Goal: Transaction & Acquisition: Book appointment/travel/reservation

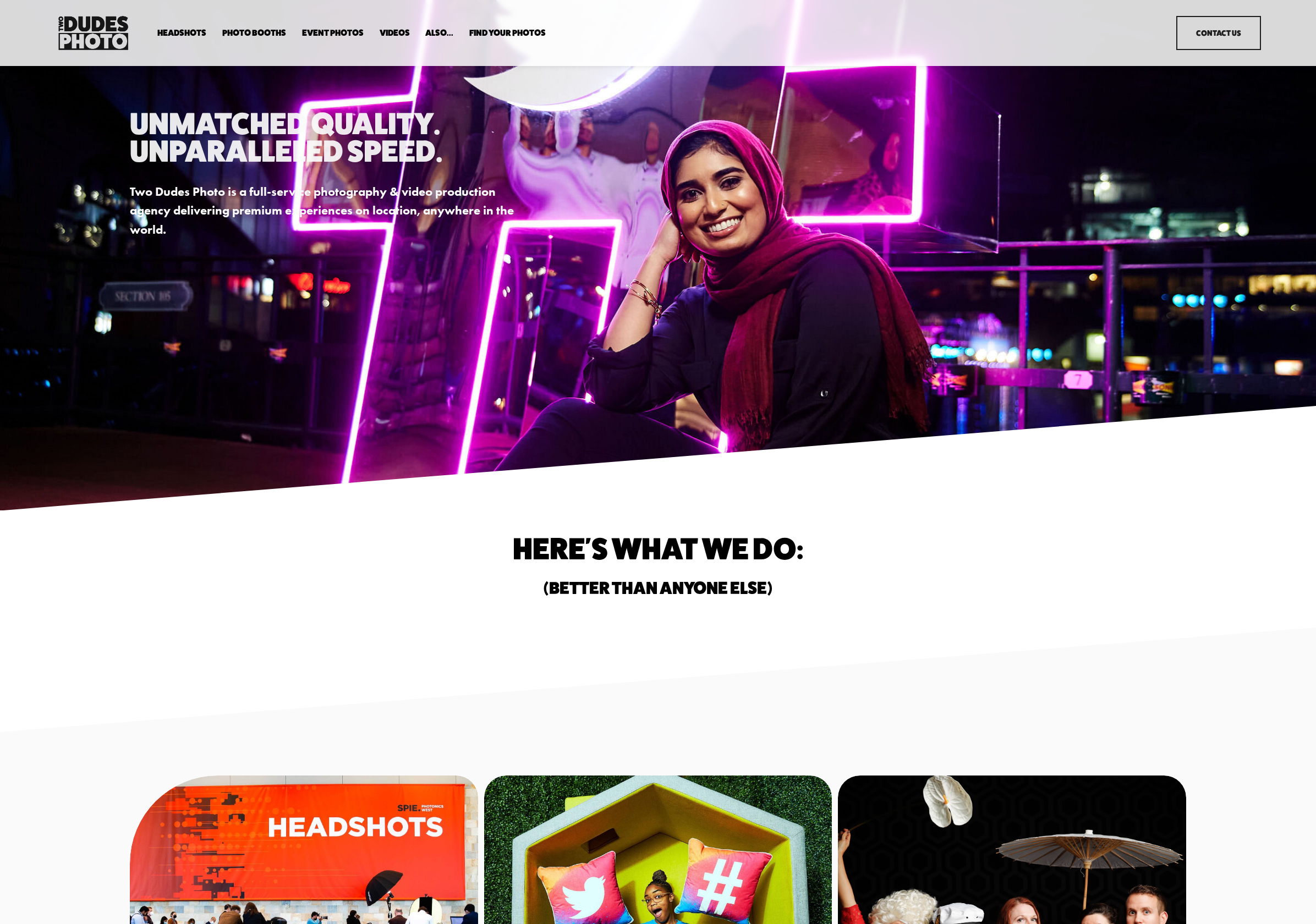
click at [0, 0] on span "Image Retouching" at bounding box center [0, 0] width 0 height 0
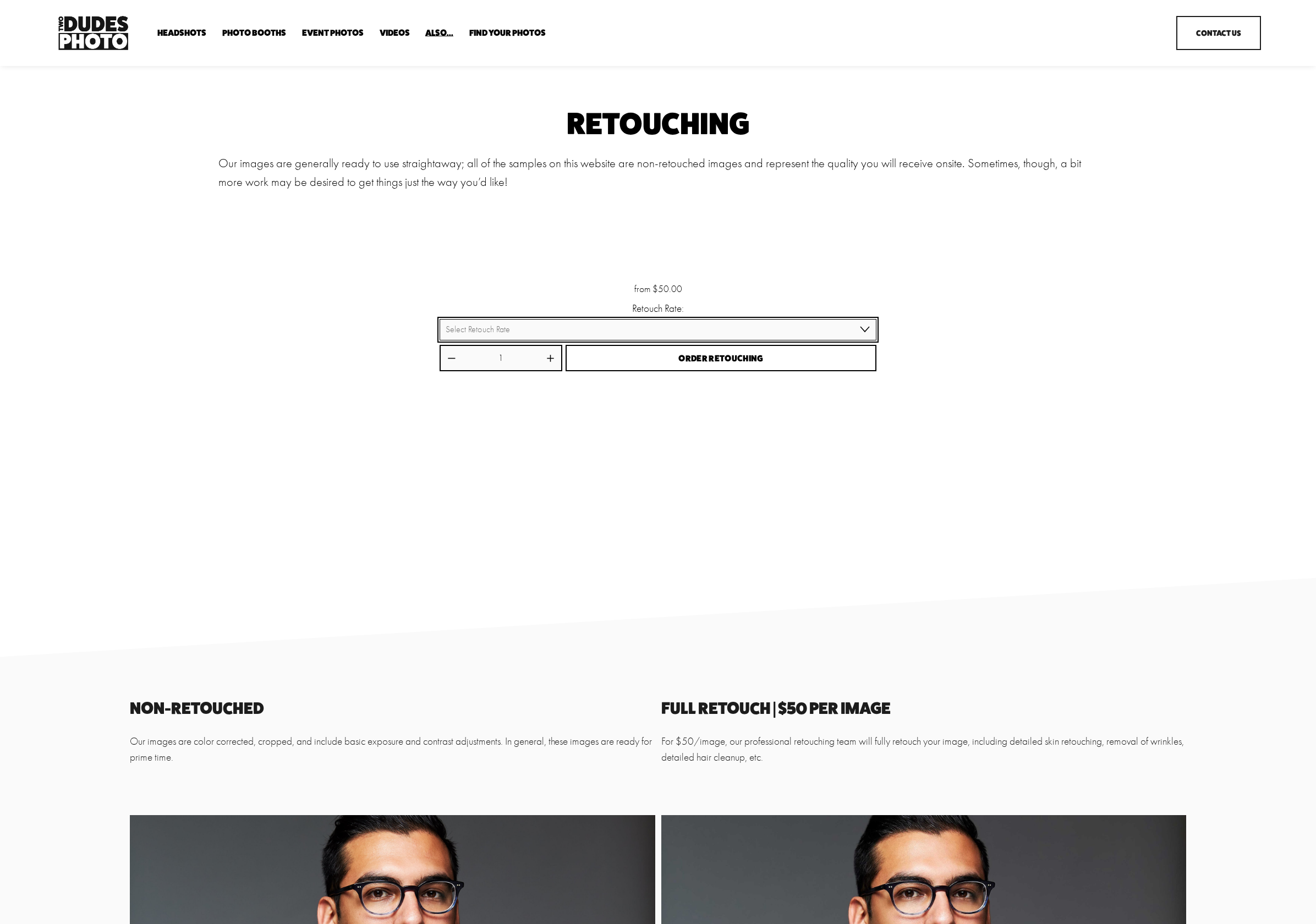
click at [595, 337] on select "Select Retouch Rate Individual Rate ($50/image) 4 Images ($150) 8 Images ($200)" at bounding box center [658, 329] width 437 height 21
click at [261, 29] on span "Photo Booths" at bounding box center [254, 33] width 64 height 9
click at [244, 31] on span "Photo Booths" at bounding box center [254, 33] width 64 height 9
click at [0, 0] on span "Party Booth" at bounding box center [0, 0] width 0 height 0
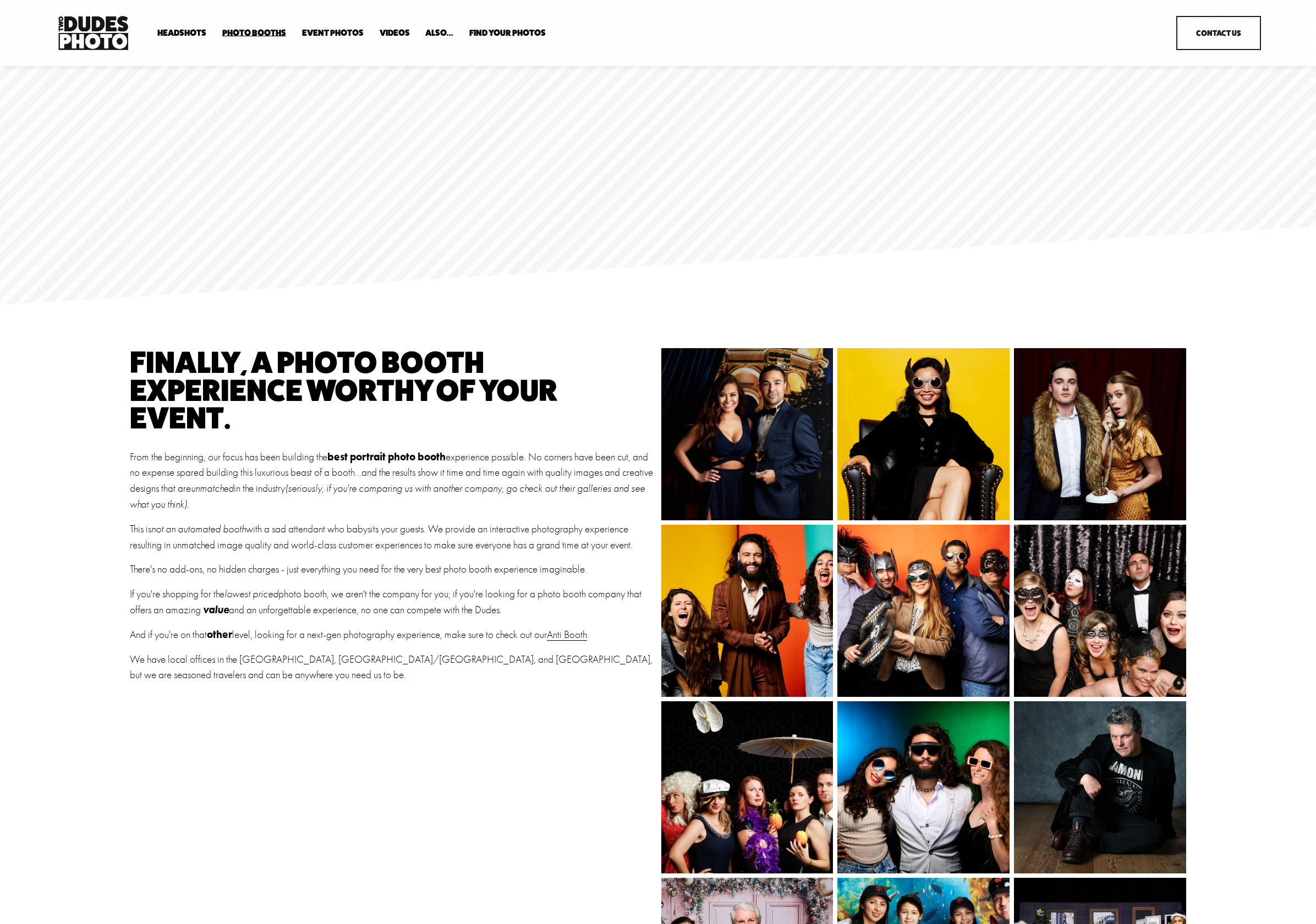
click at [0, 0] on span "Tuxedo B&W Booth" at bounding box center [0, 0] width 0 height 0
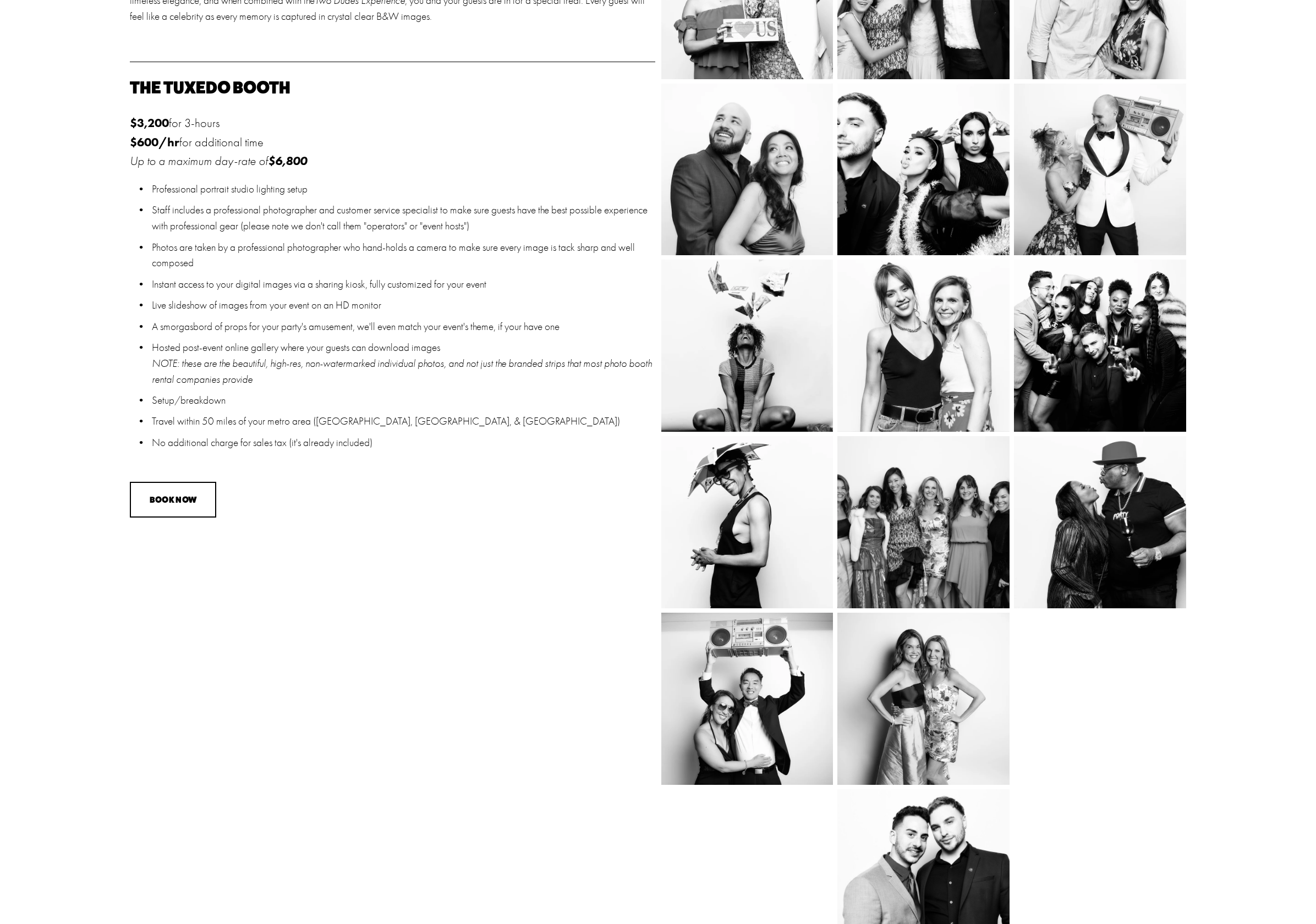
scroll to position [650, 0]
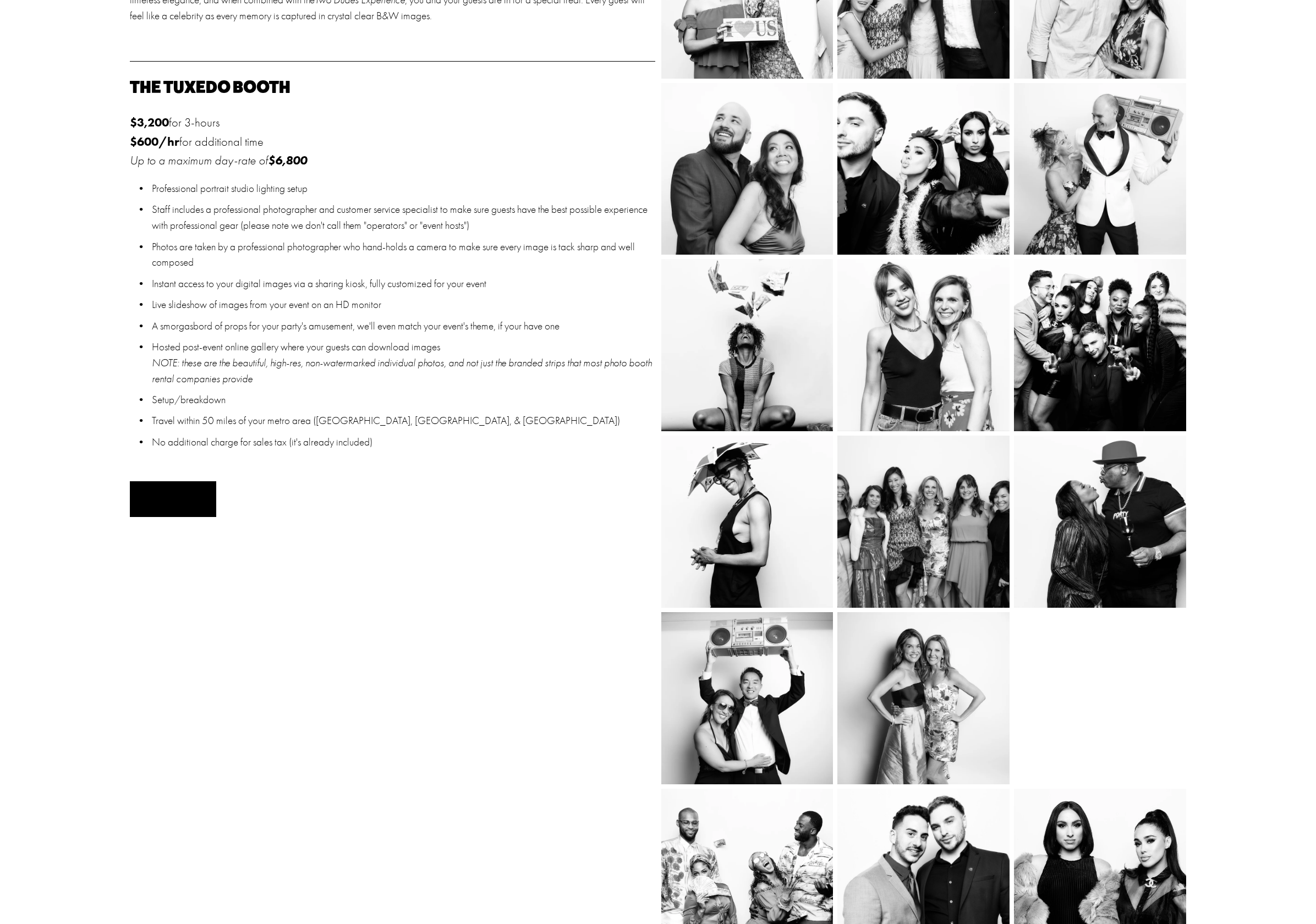
click at [168, 497] on button "BOOK NOW" at bounding box center [173, 499] width 86 height 36
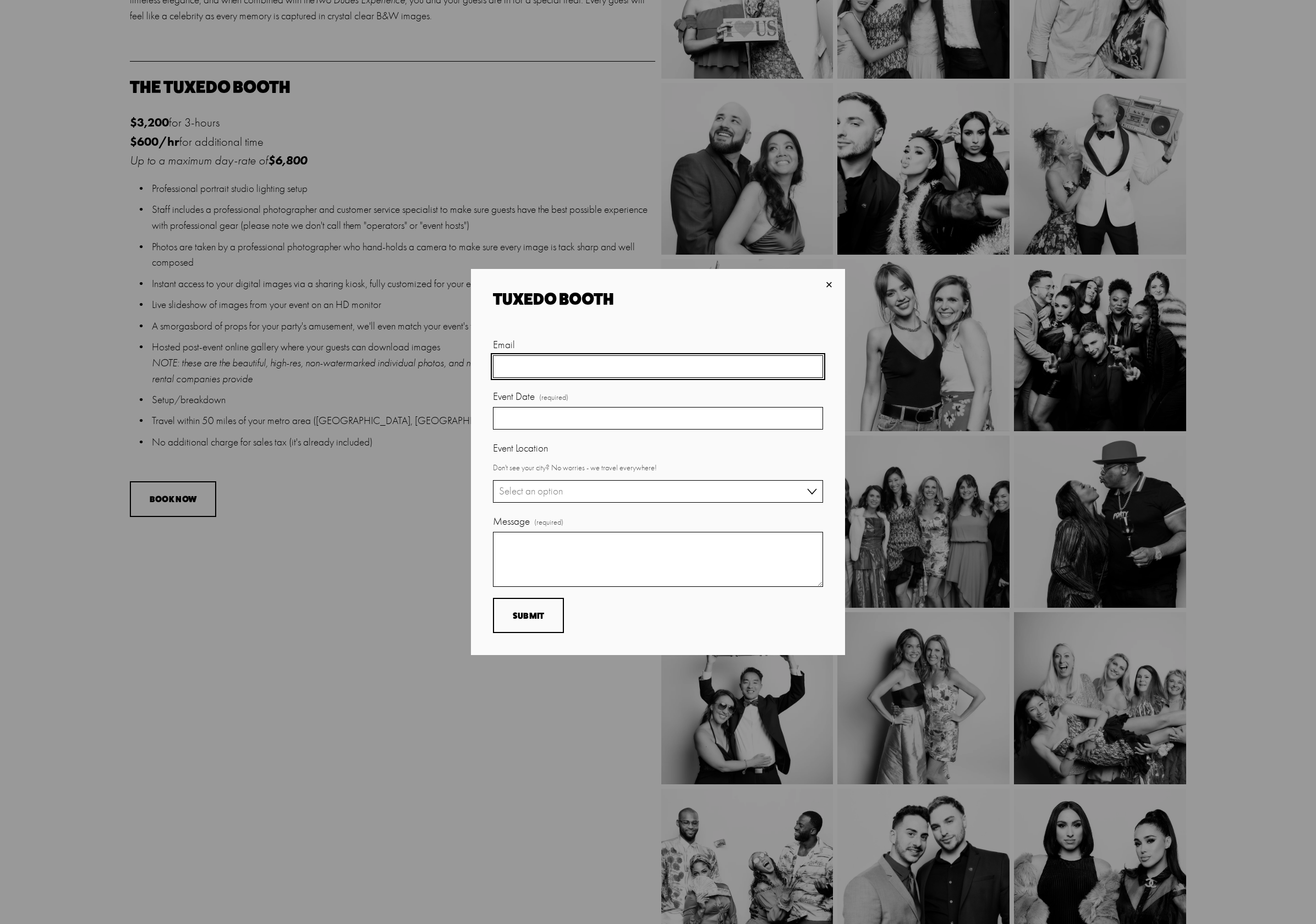
click at [576, 371] on input "Email" at bounding box center [658, 367] width 330 height 23
type input "mason72@gmail.com"
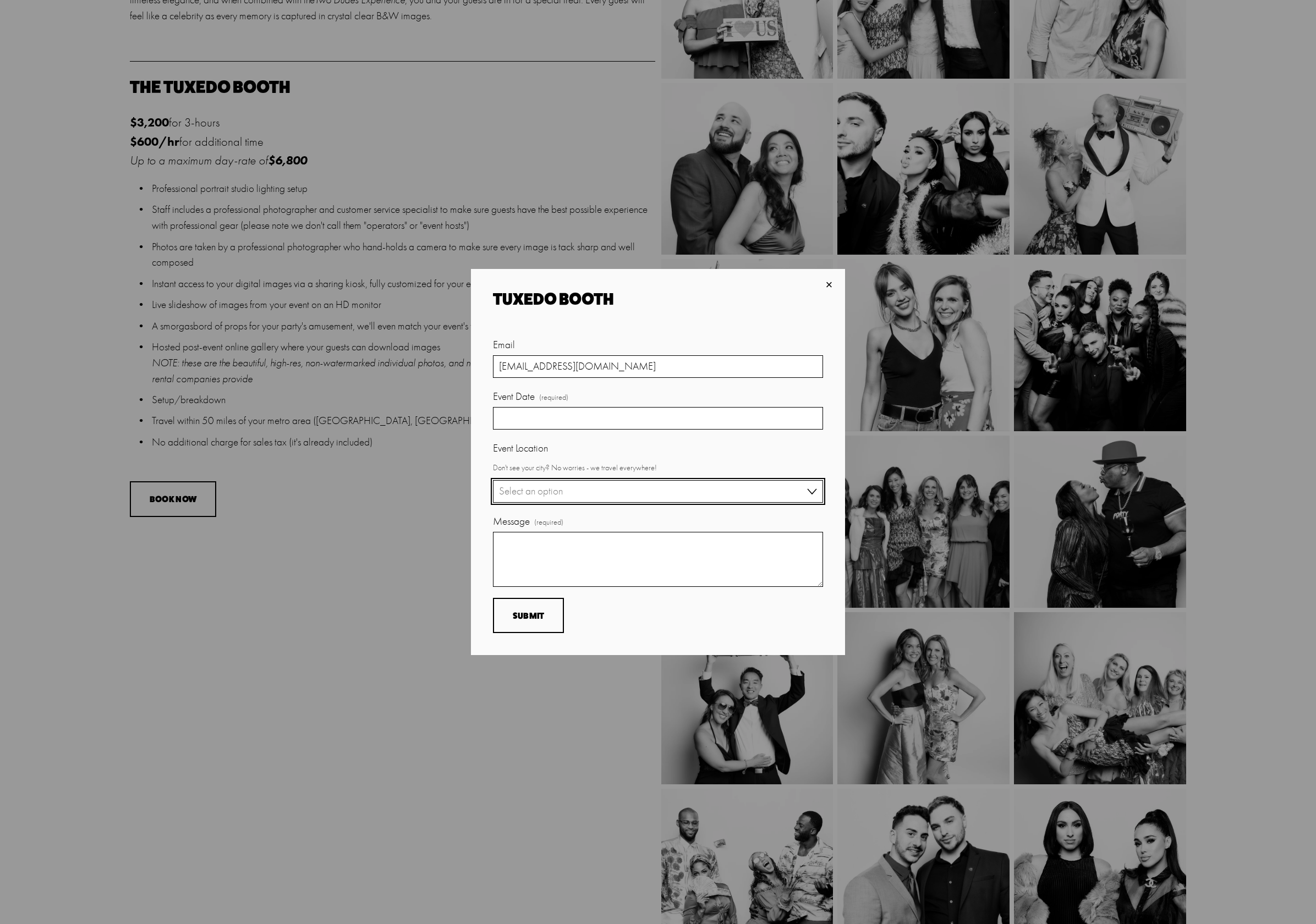
click at [546, 502] on select "Select an option SF Bay Area Las Vegas Los Angeles Salt Lake City Other" at bounding box center [658, 491] width 330 height 23
select select "SF Bay Area"
click at [493, 480] on select "Select an option SF Bay Area Las Vegas Los Angeles Salt Lake City Other" at bounding box center [658, 491] width 330 height 23
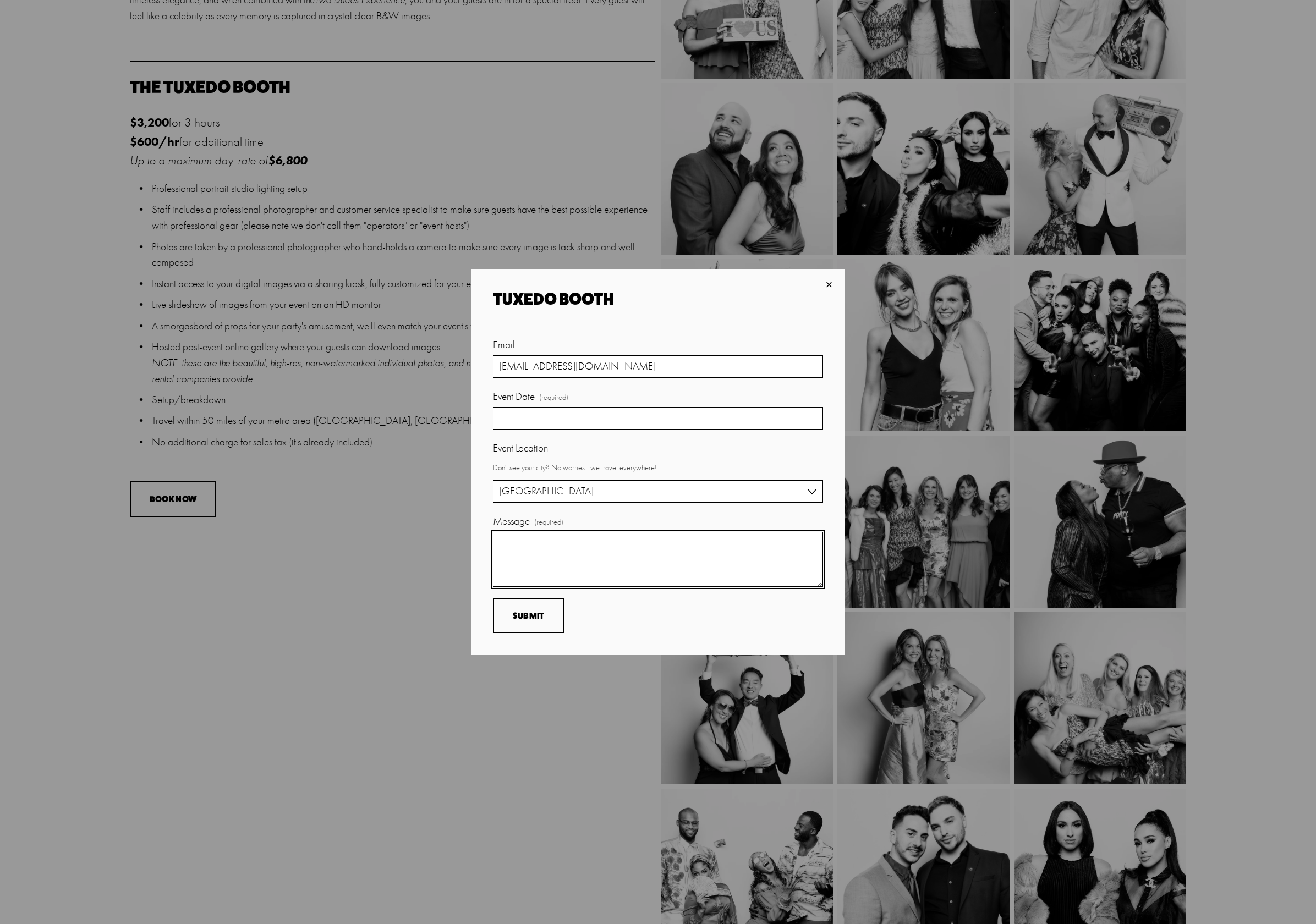
click at [538, 543] on textarea "Message (required)" at bounding box center [658, 559] width 330 height 55
type textarea "Test"
click at [520, 622] on button "Submit Submit" at bounding box center [528, 616] width 71 height 36
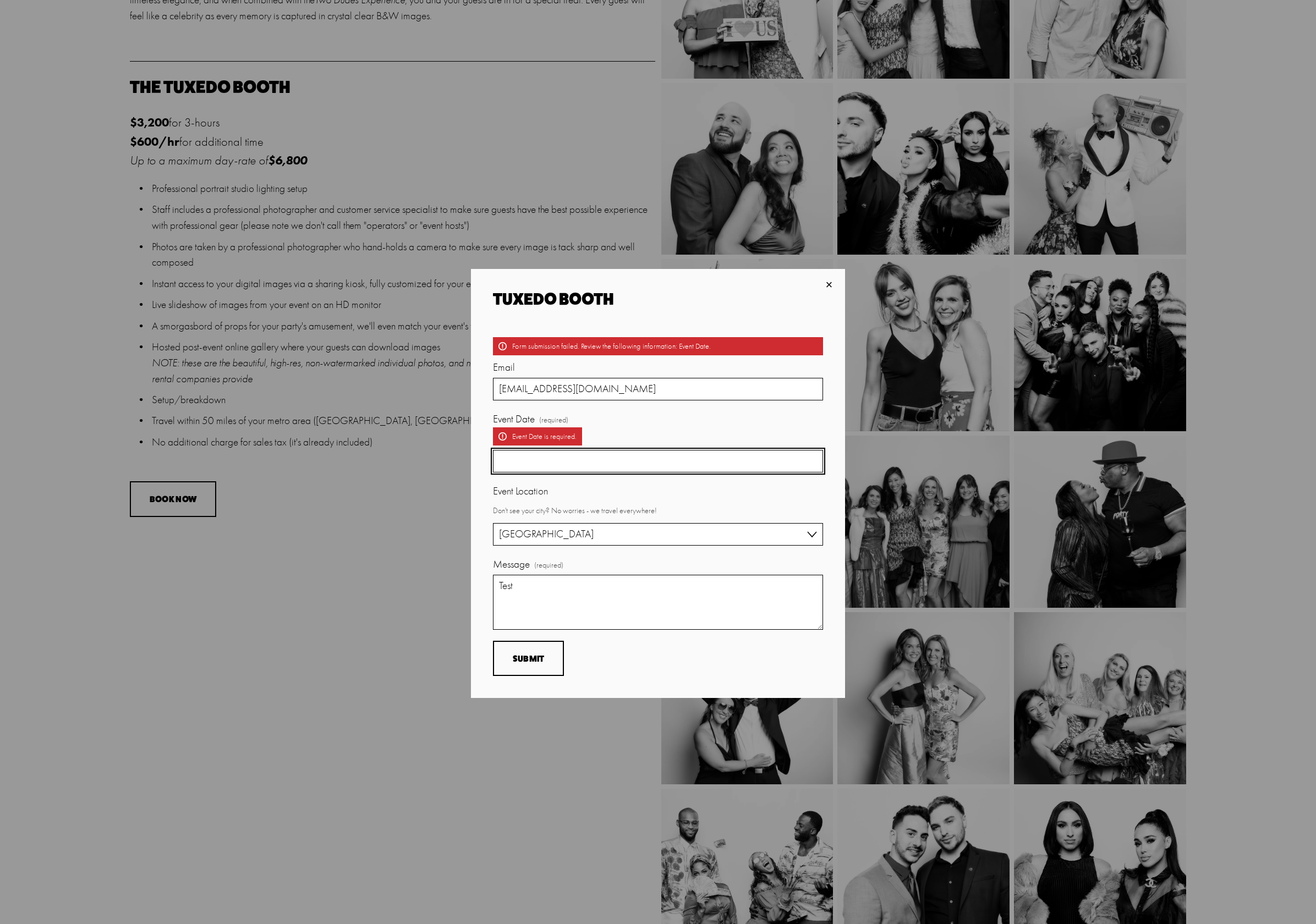
click at [576, 457] on input "Event Date (required) Event Date is required." at bounding box center [658, 461] width 330 height 23
drag, startPoint x: 828, startPoint y: 286, endPoint x: 758, endPoint y: 261, distance: 74.3
click at [827, 286] on div "×" at bounding box center [829, 285] width 12 height 12
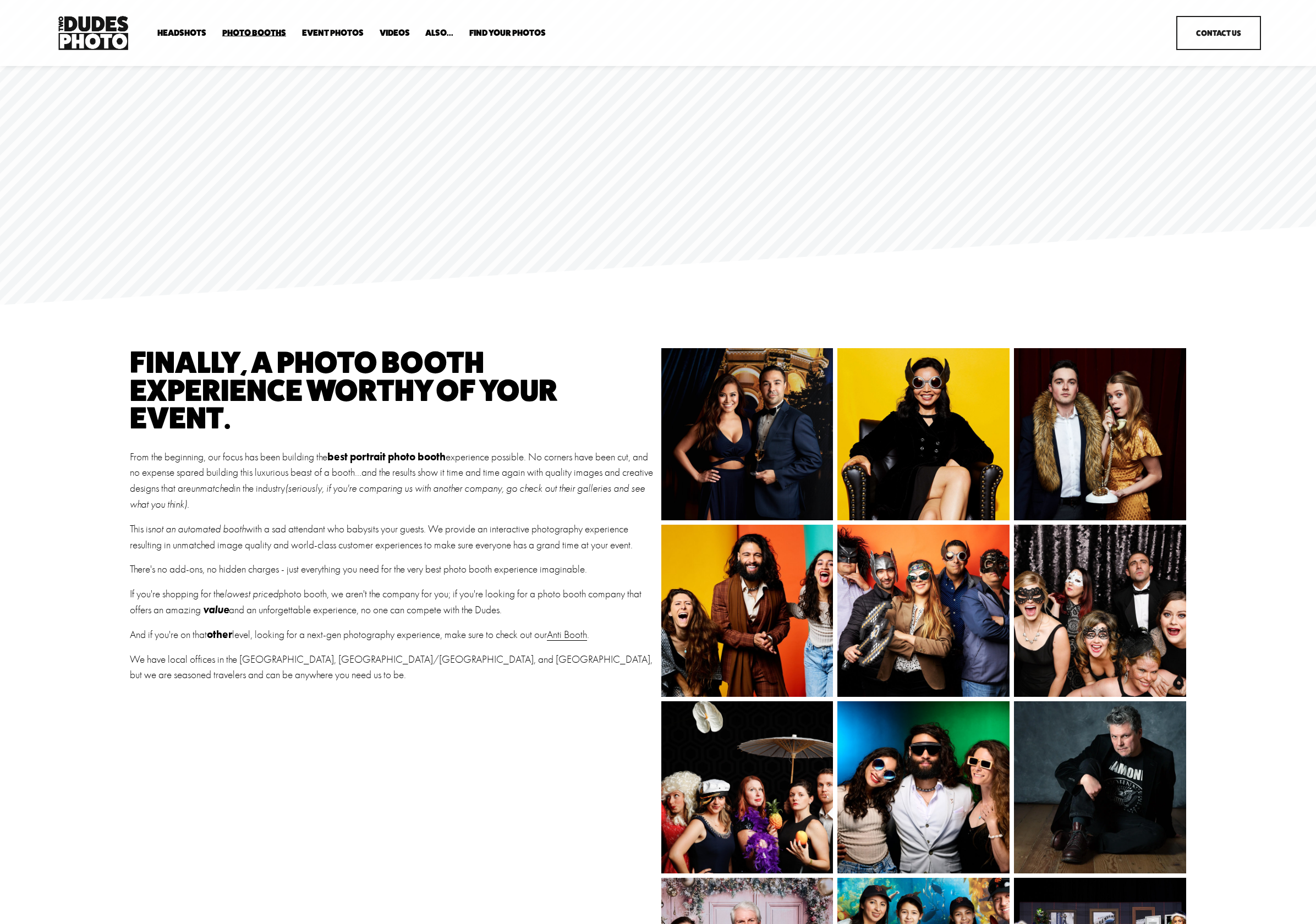
click at [0, 0] on span "Tuxedo B+W Booth" at bounding box center [0, 0] width 0 height 0
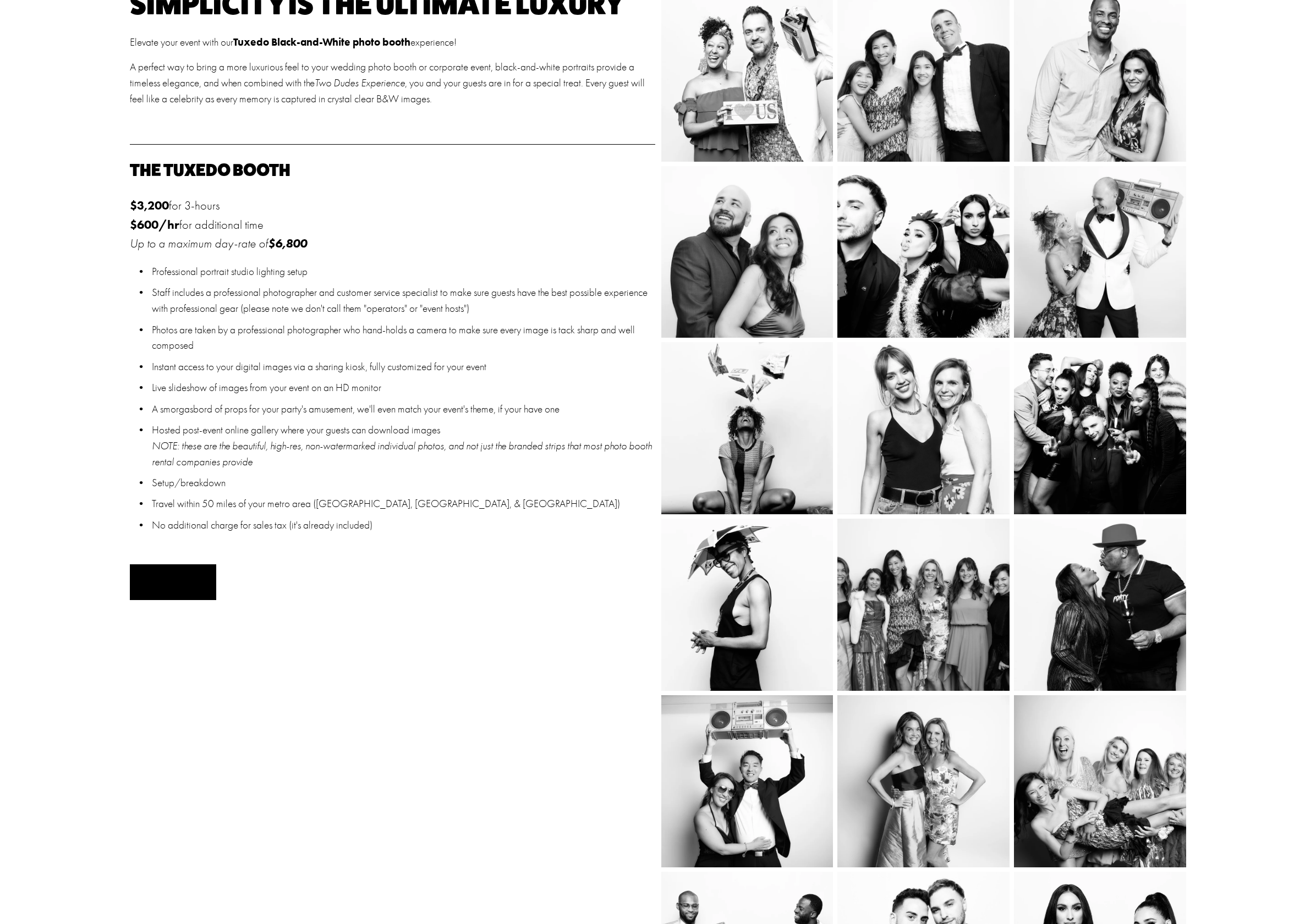
scroll to position [569, 0]
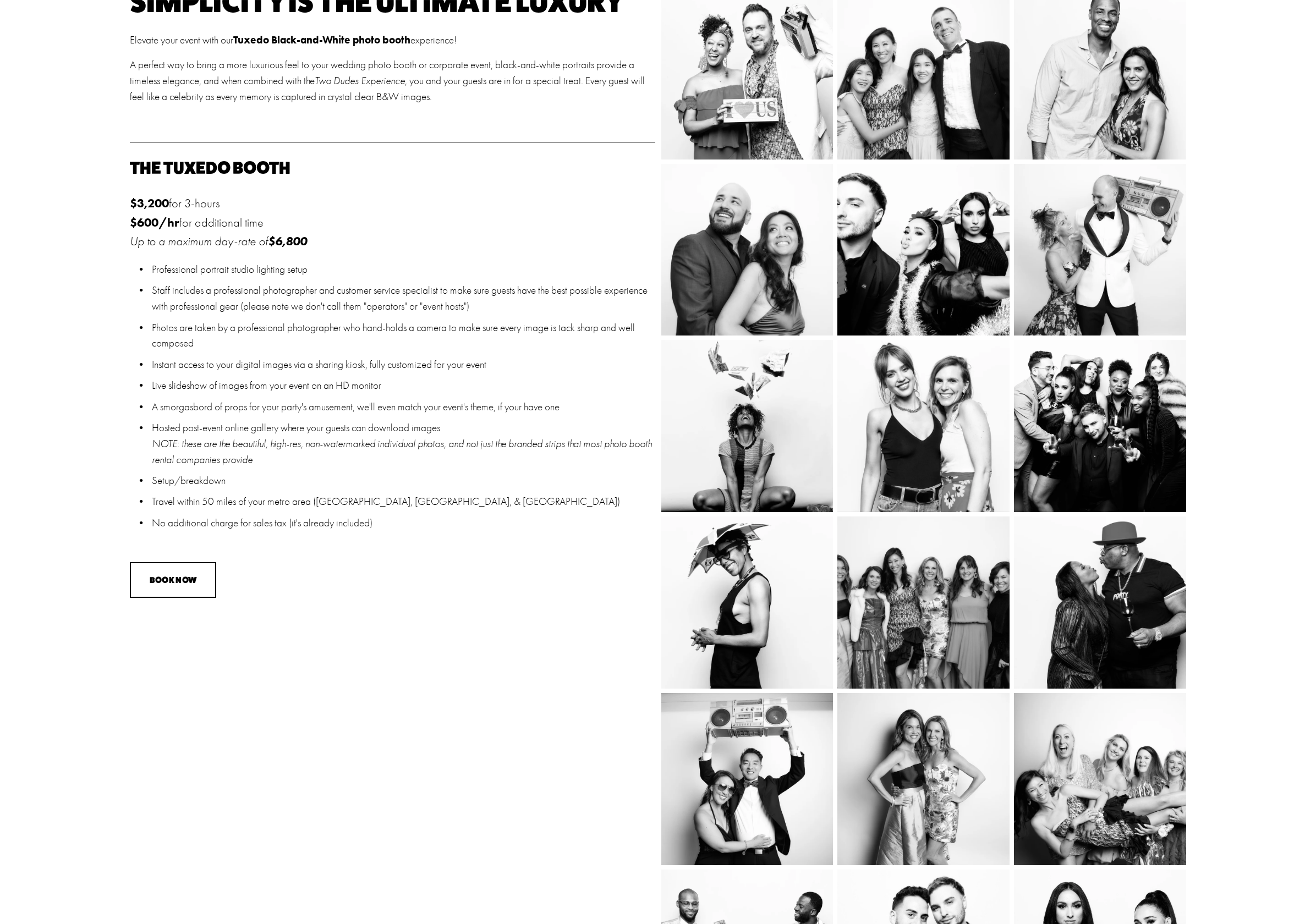
click at [196, 575] on button "BOOK NOW" at bounding box center [173, 580] width 86 height 36
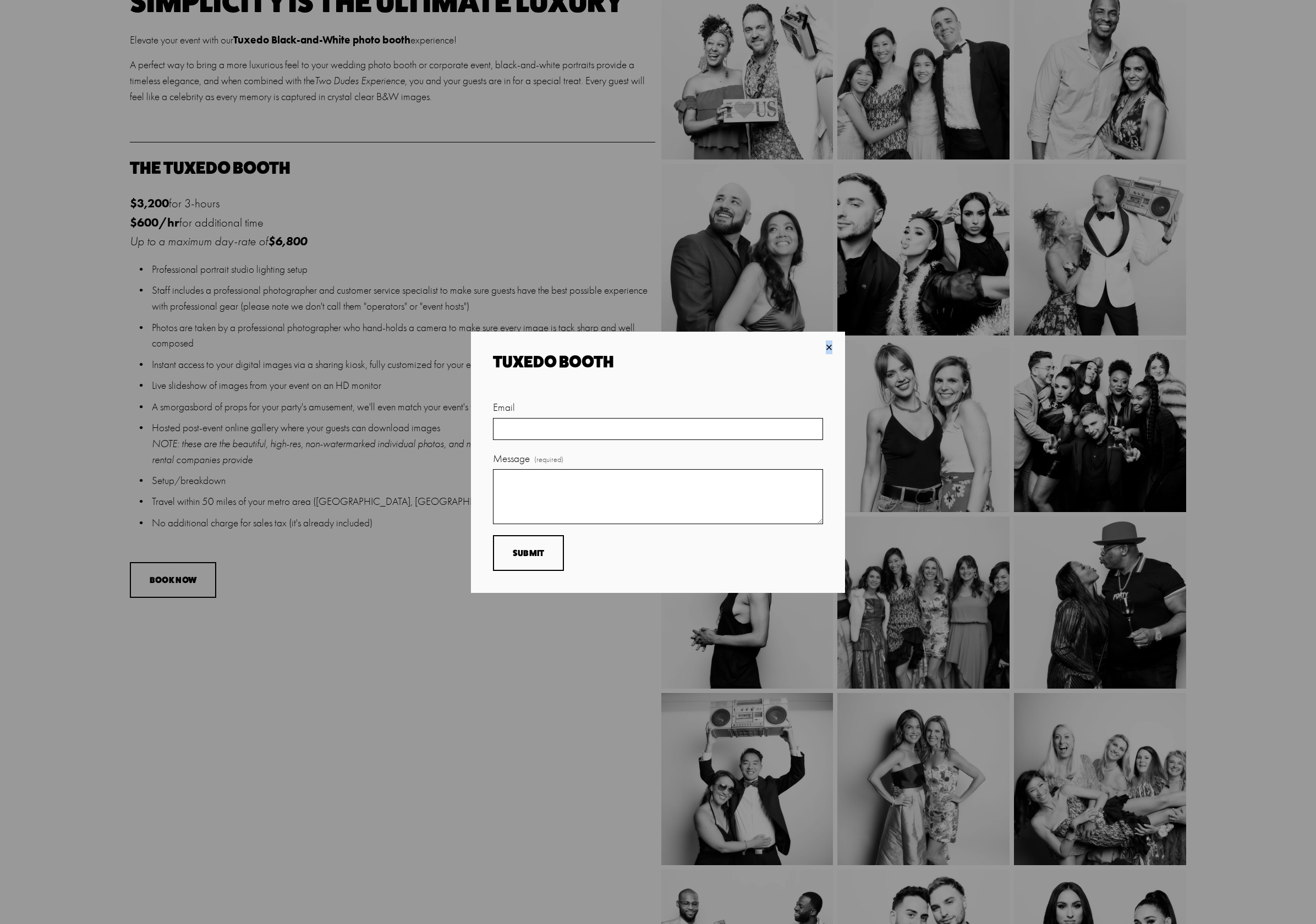
click at [830, 345] on div "×" at bounding box center [829, 347] width 12 height 12
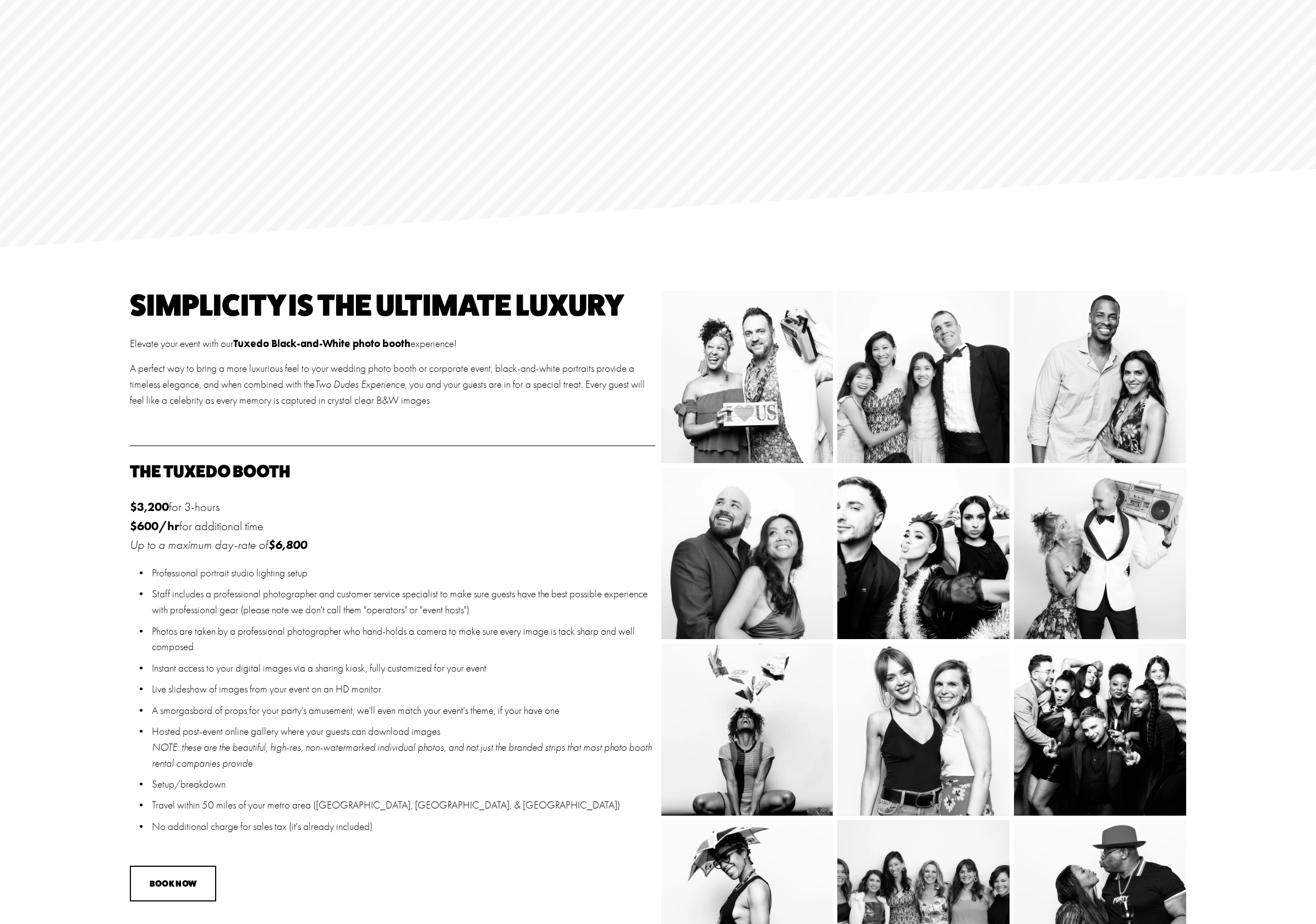
scroll to position [0, 0]
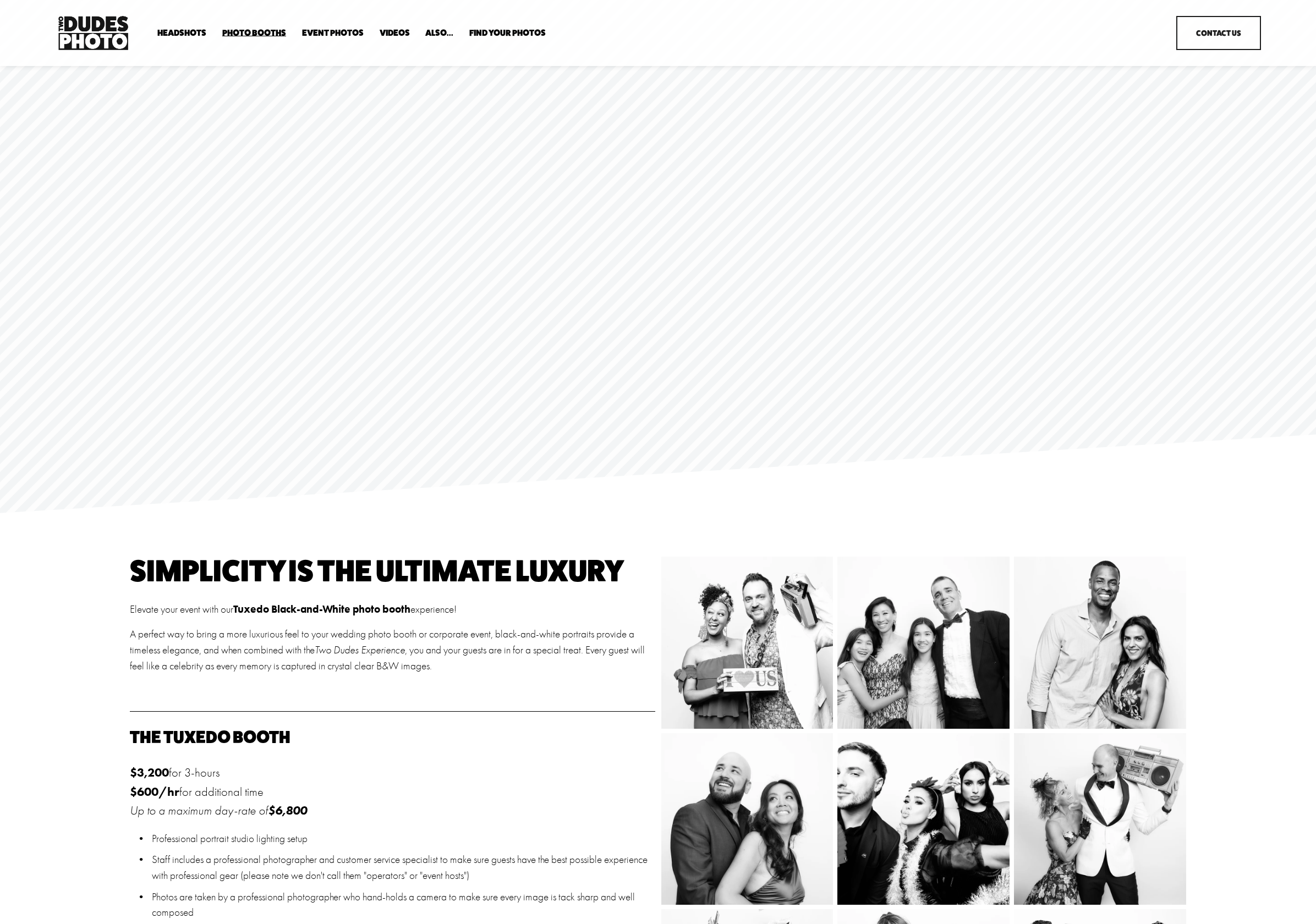
click at [0, 0] on span "Party Booth" at bounding box center [0, 0] width 0 height 0
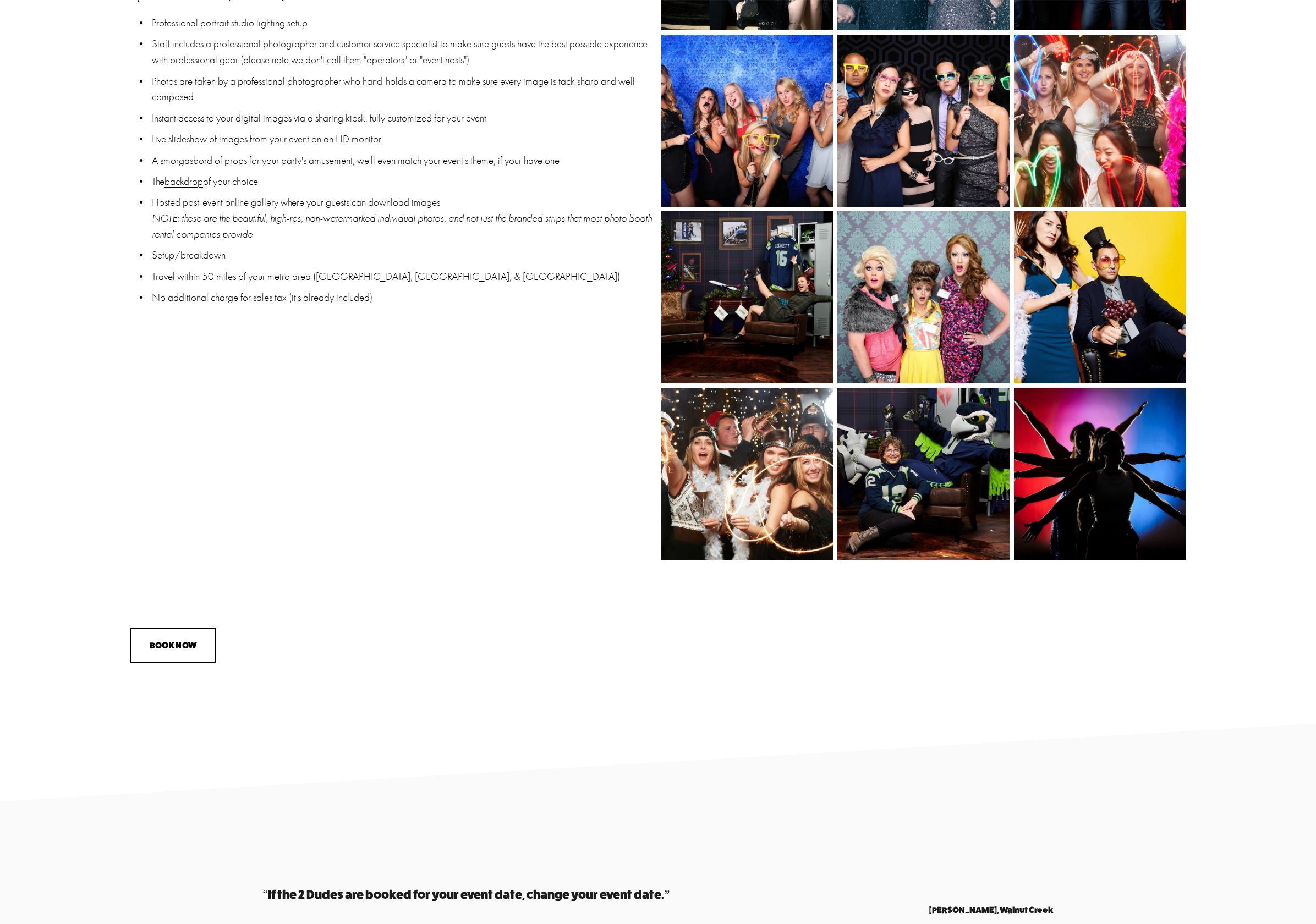
scroll to position [1201, 0]
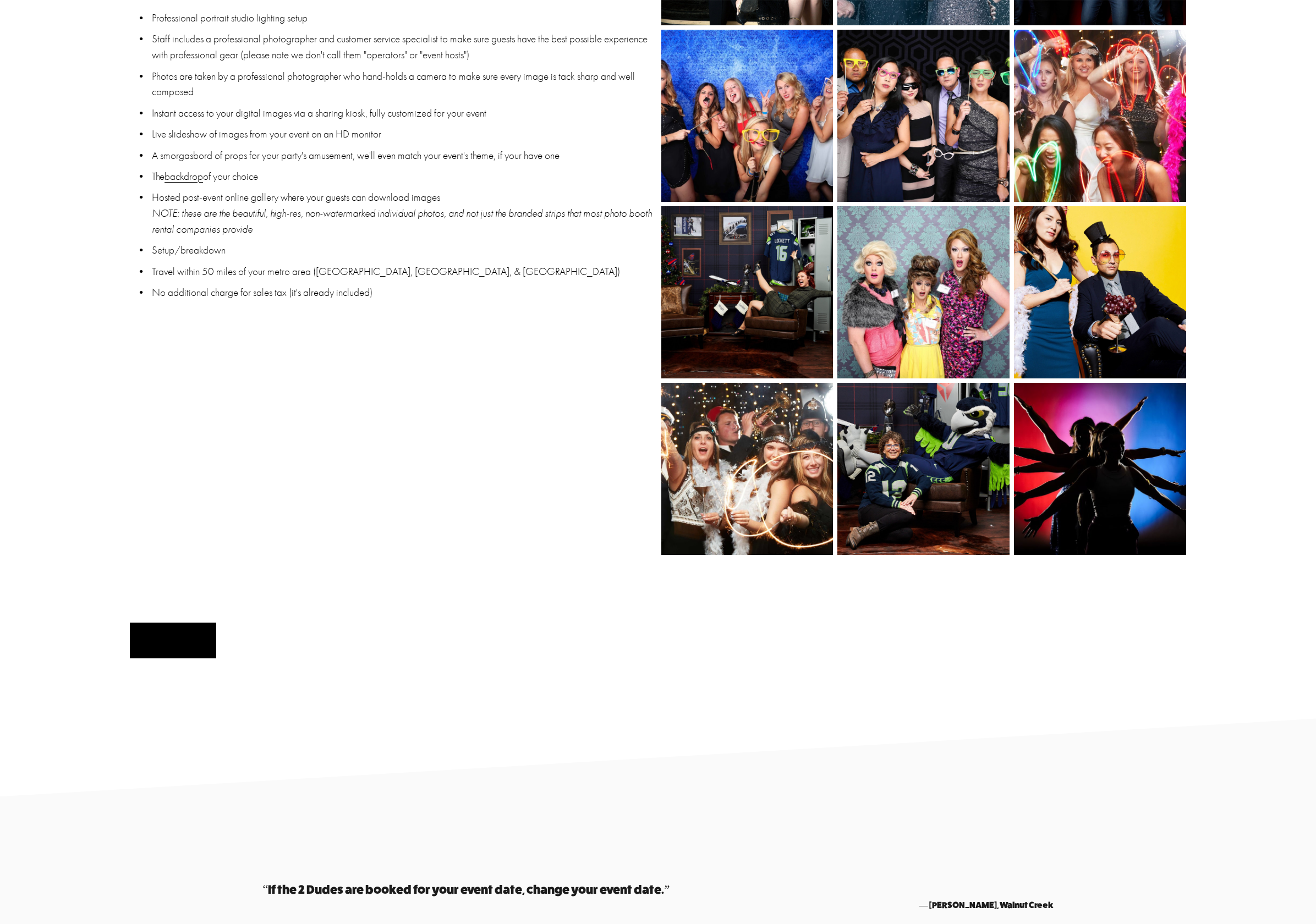
click at [189, 639] on button "BOOK NOW" at bounding box center [173, 641] width 86 height 36
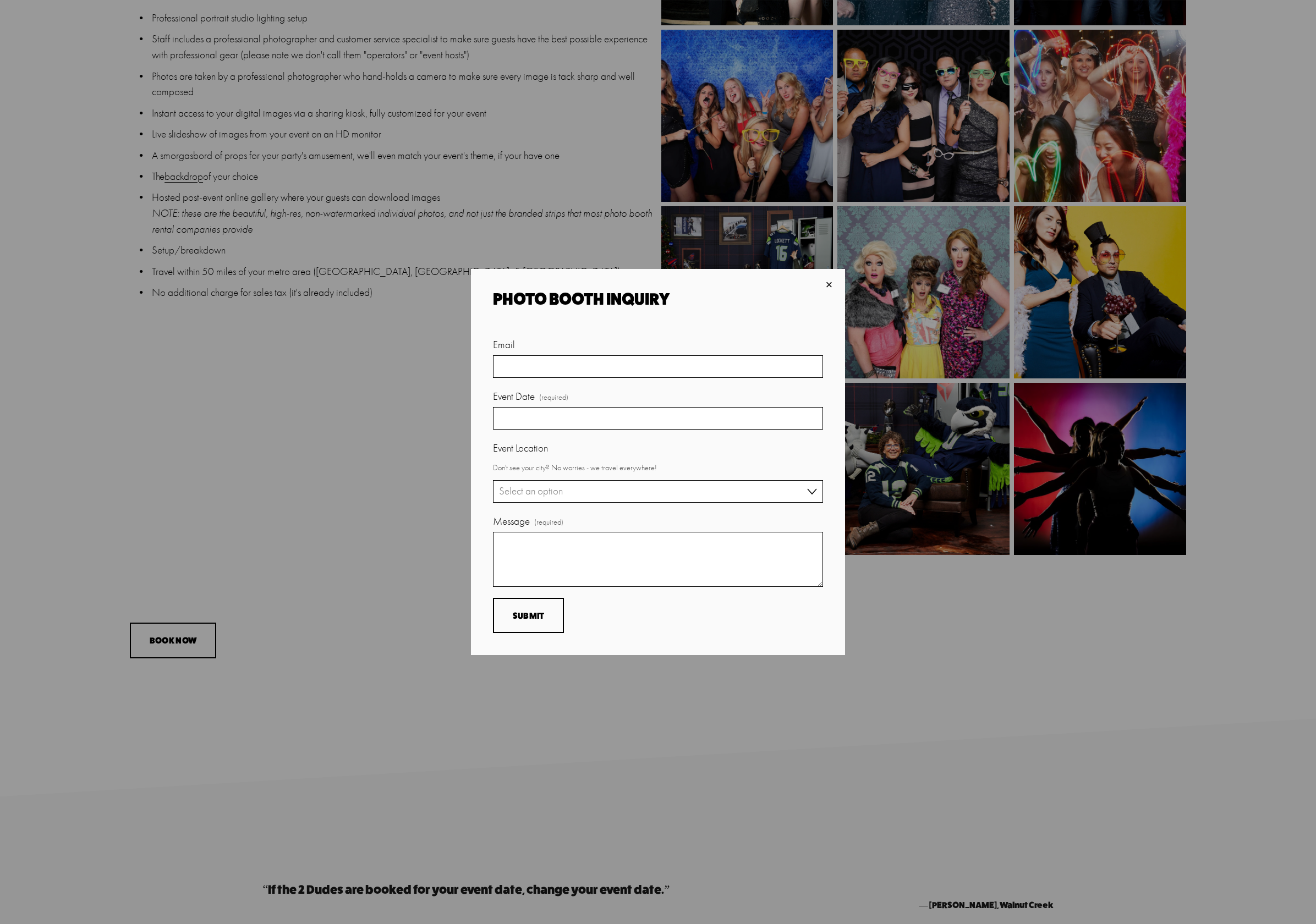
drag, startPoint x: 832, startPoint y: 288, endPoint x: 821, endPoint y: 288, distance: 11.0
click at [831, 288] on div "×" at bounding box center [829, 285] width 12 height 12
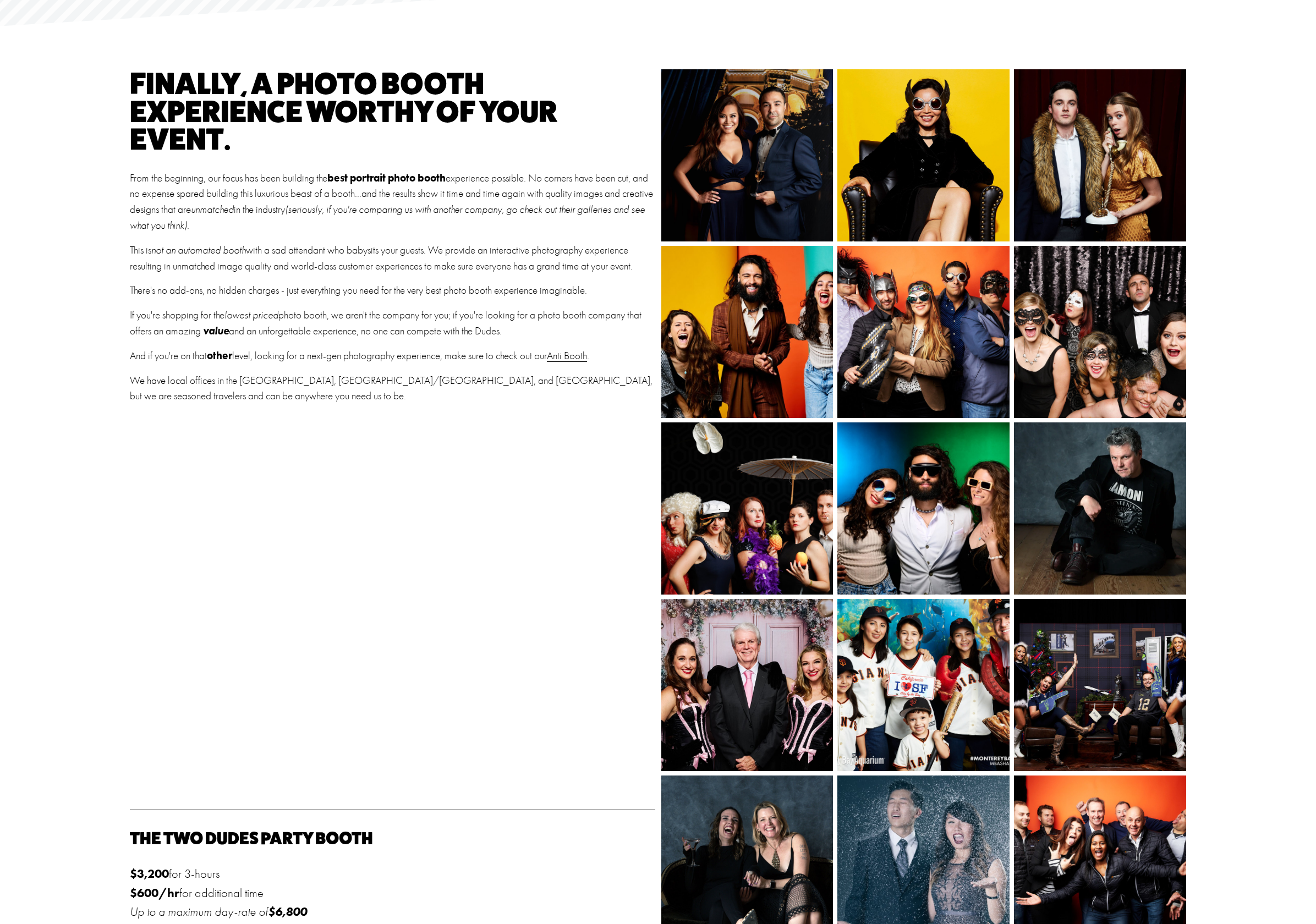
scroll to position [0, 0]
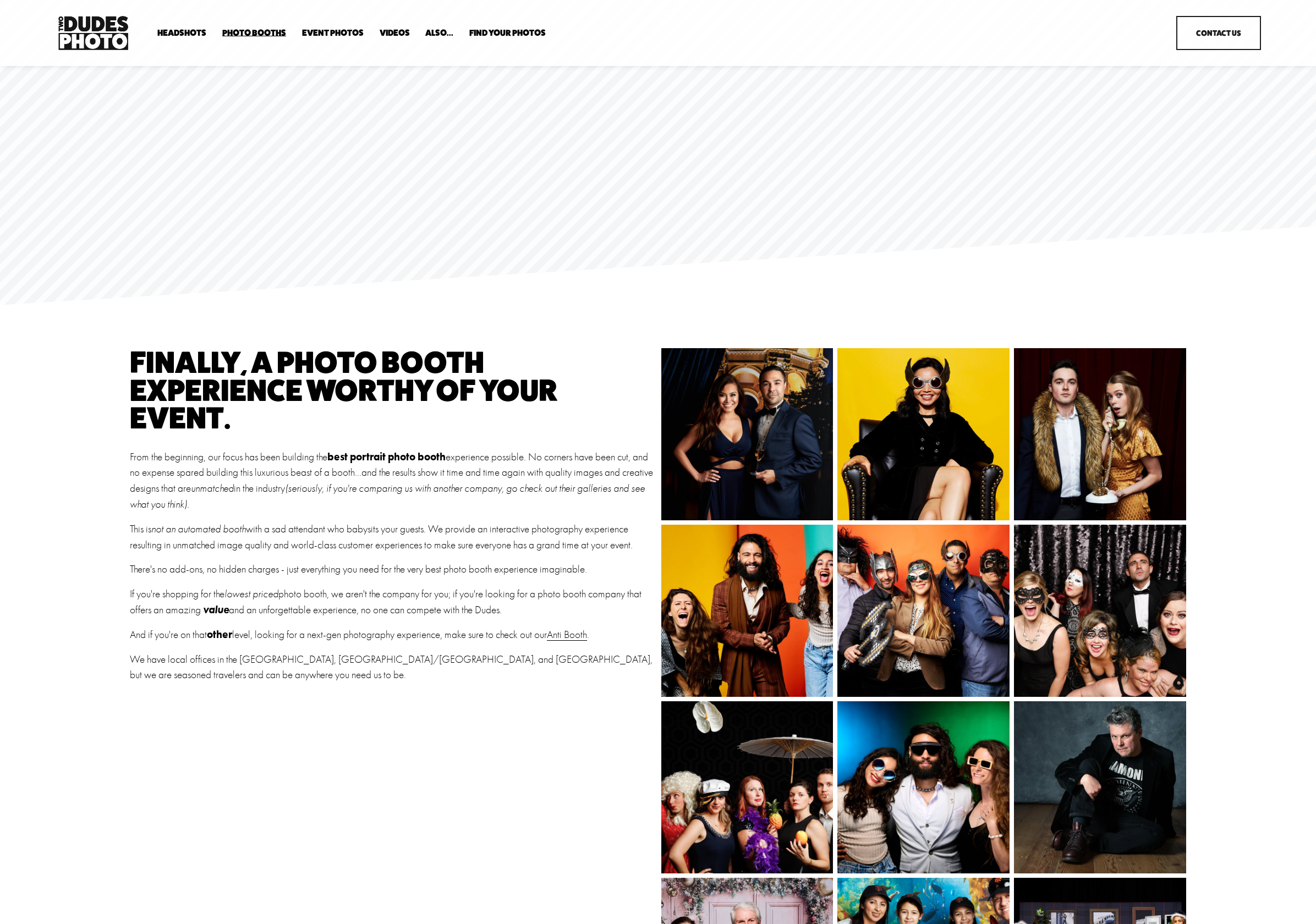
click at [0, 0] on span "Anti Booth" at bounding box center [0, 0] width 0 height 0
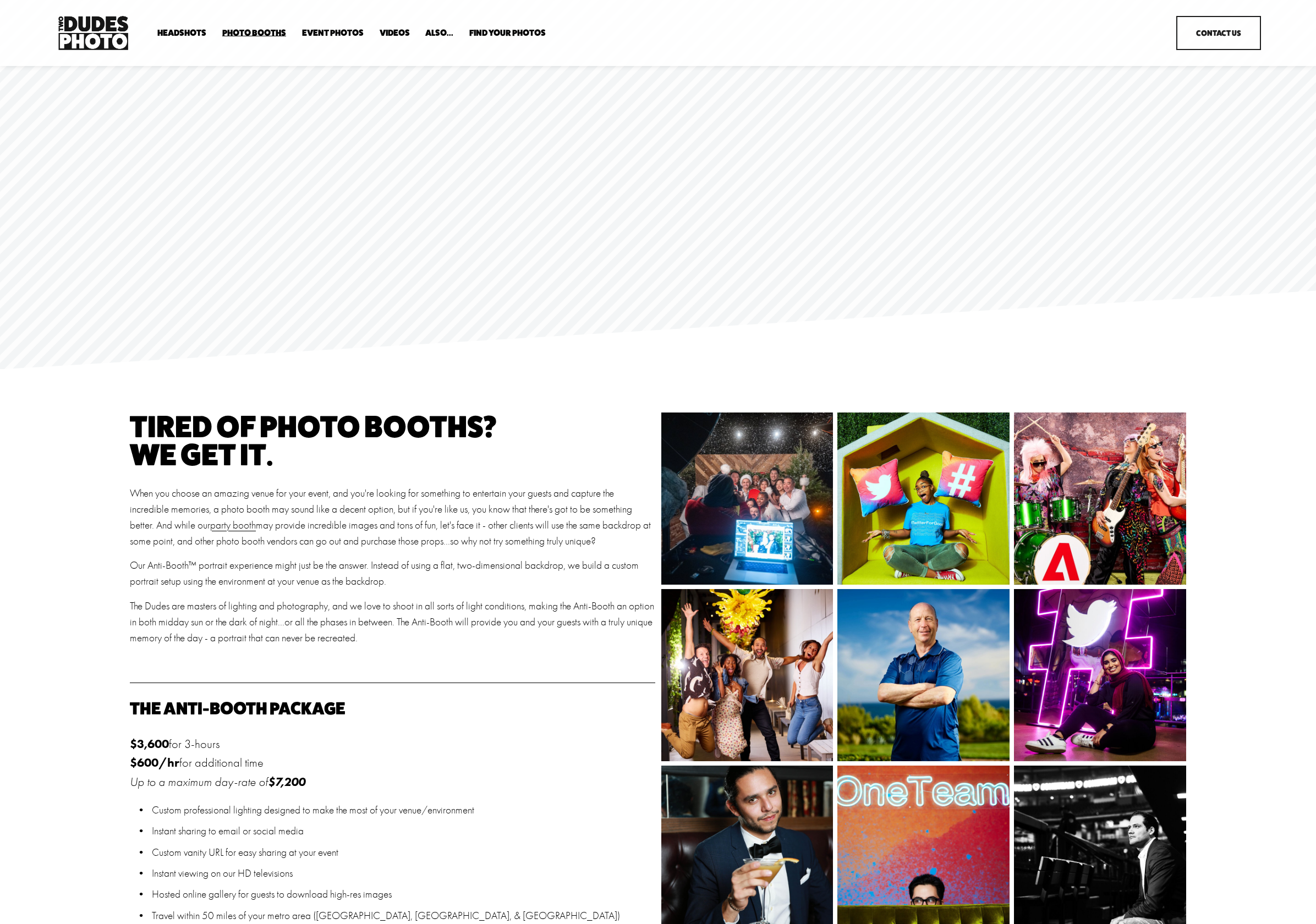
click at [0, 0] on span "Overhead Booth" at bounding box center [0, 0] width 0 height 0
